Goal: Find specific page/section: Find specific page/section

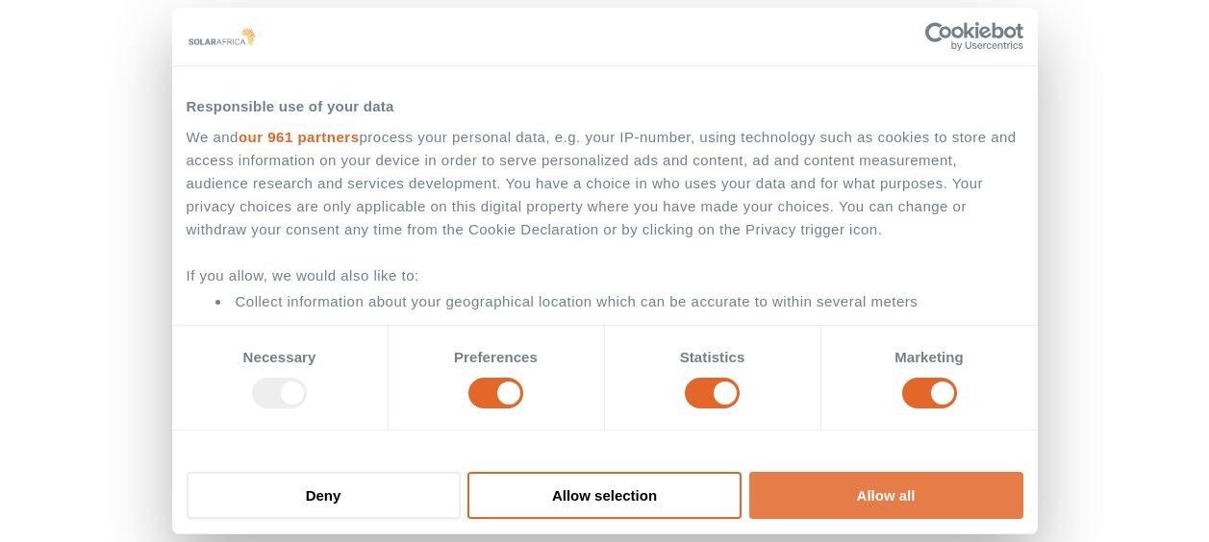
click at [858, 507] on button "Allow all" at bounding box center [886, 495] width 274 height 47
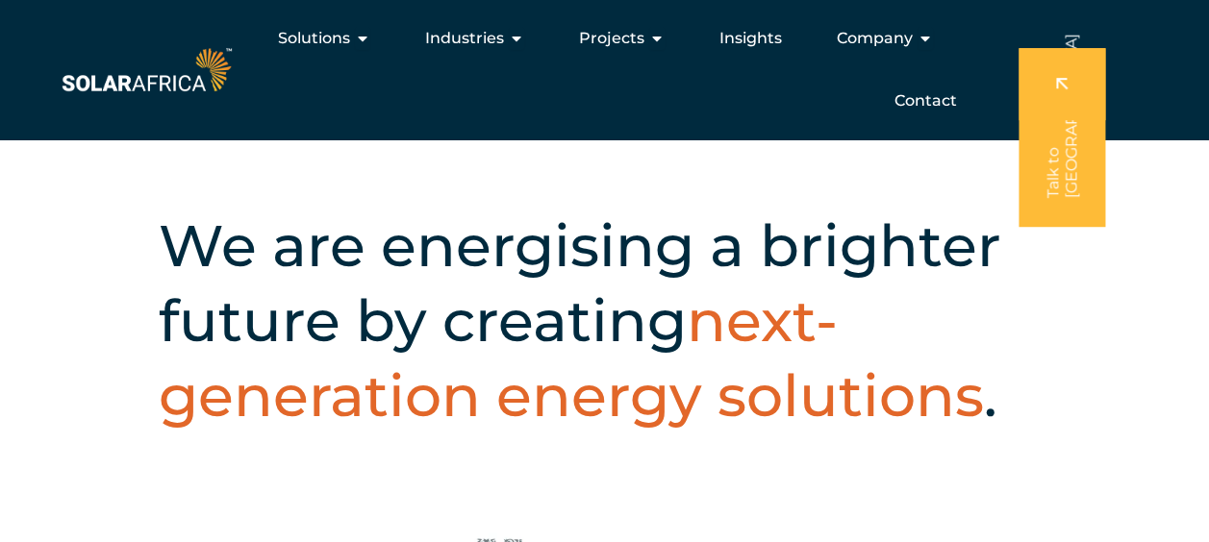
scroll to position [192, 0]
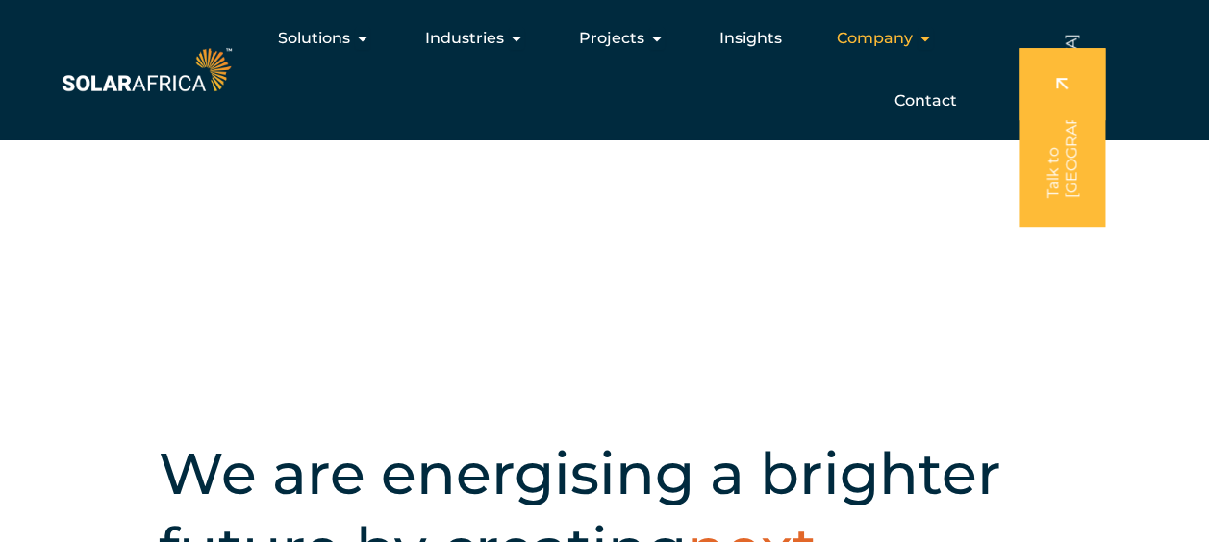
click at [859, 40] on span "Company" at bounding box center [875, 38] width 76 height 23
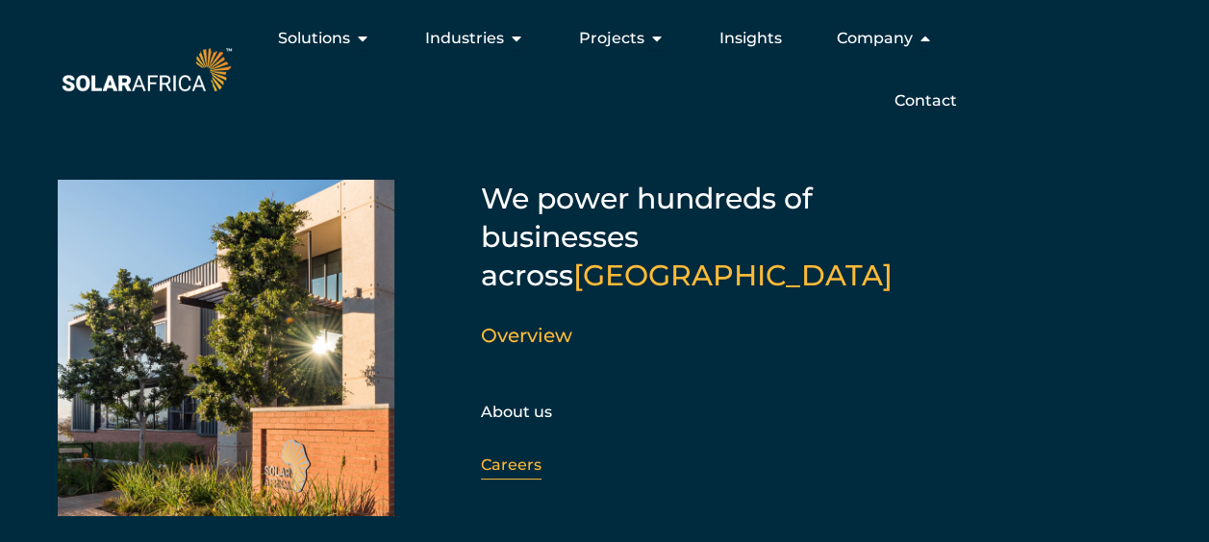
click at [502, 456] on link "Careers" at bounding box center [511, 465] width 61 height 18
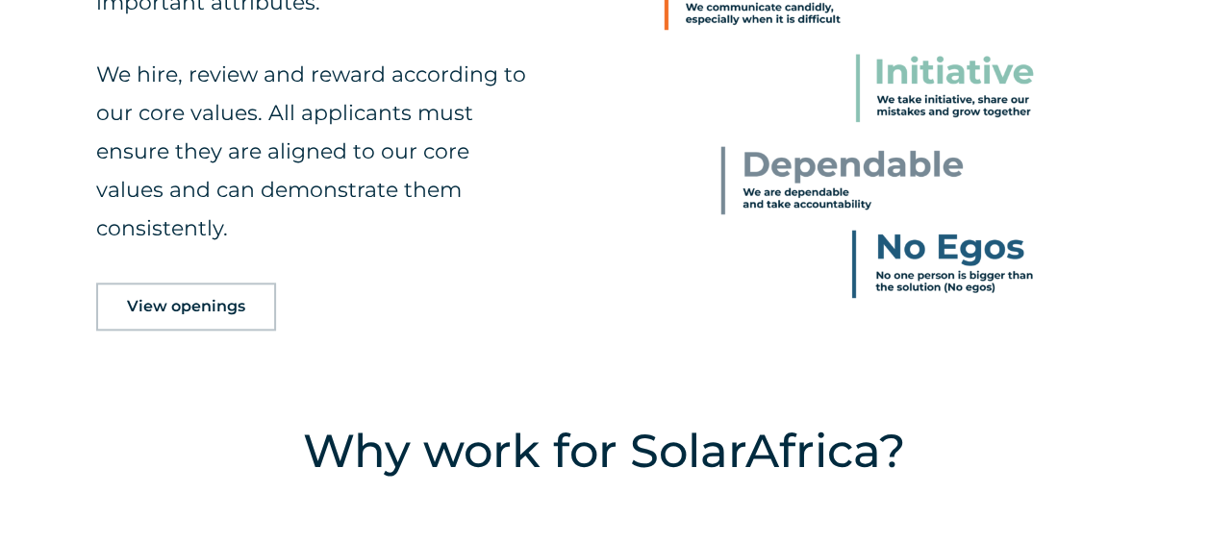
scroll to position [1058, 0]
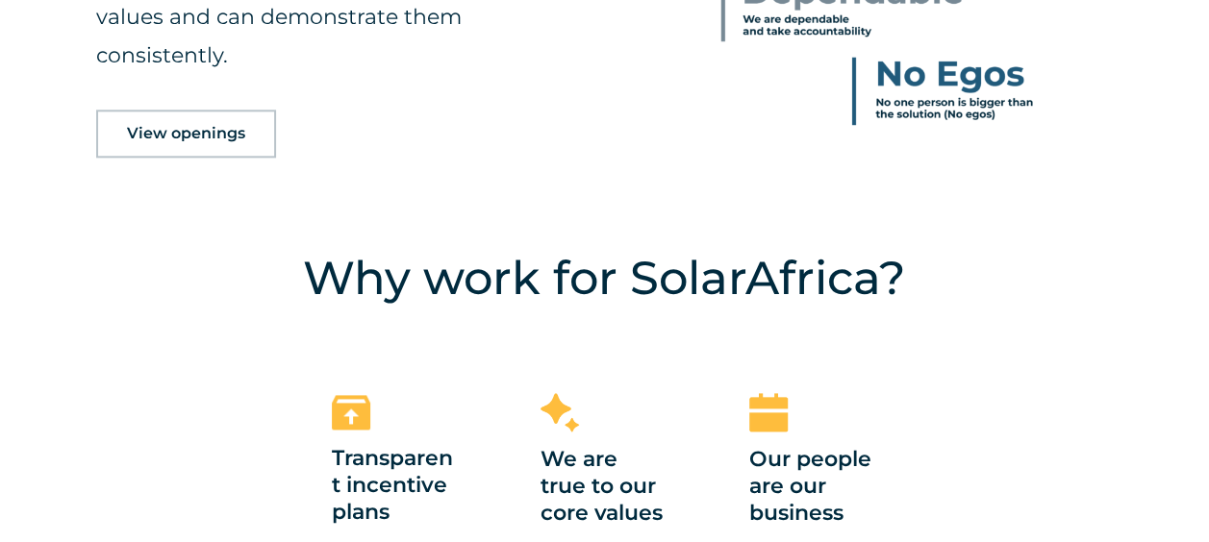
click at [201, 134] on span "View openings" at bounding box center [186, 133] width 118 height 15
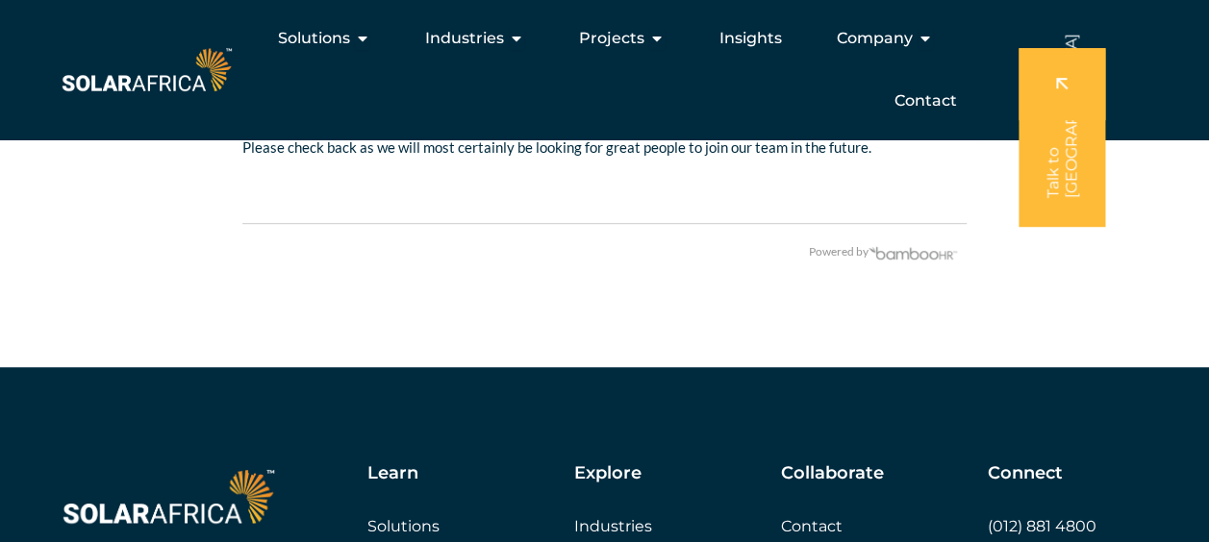
scroll to position [4039, 0]
